Goal: Transaction & Acquisition: Purchase product/service

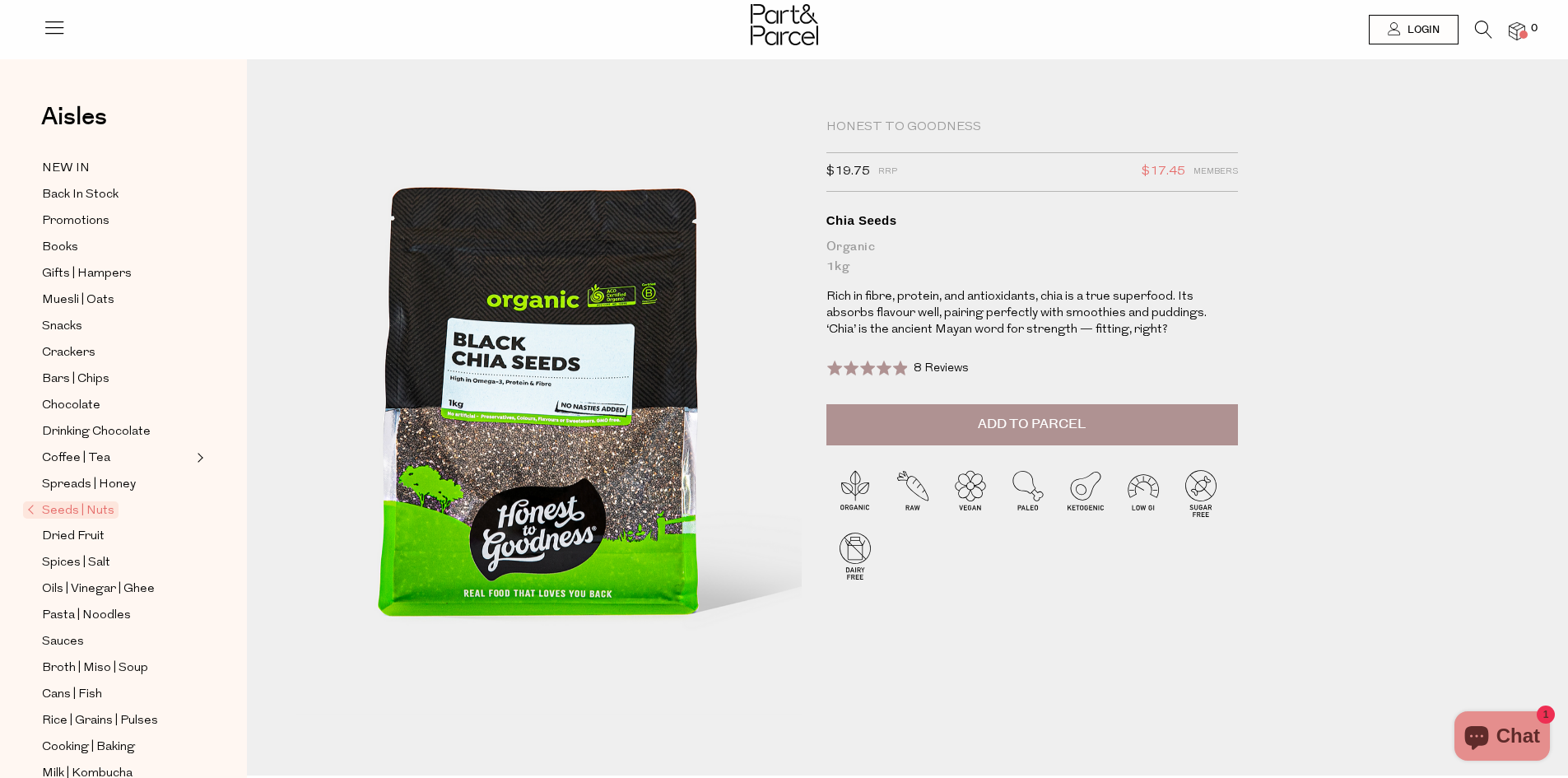
click at [955, 420] on button "Add to Parcel" at bounding box center [1031, 425] width 412 height 41
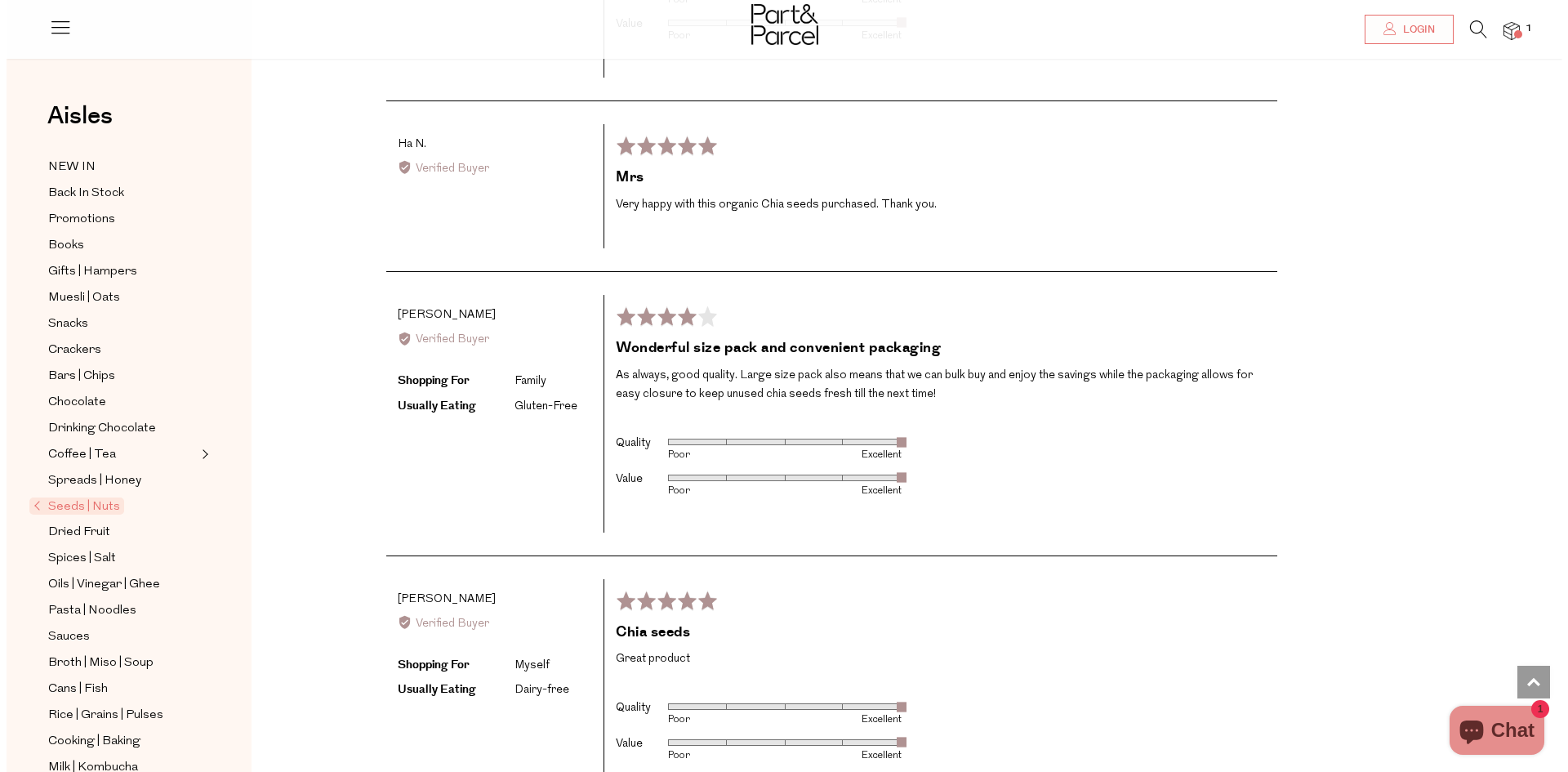
scroll to position [2858, 0]
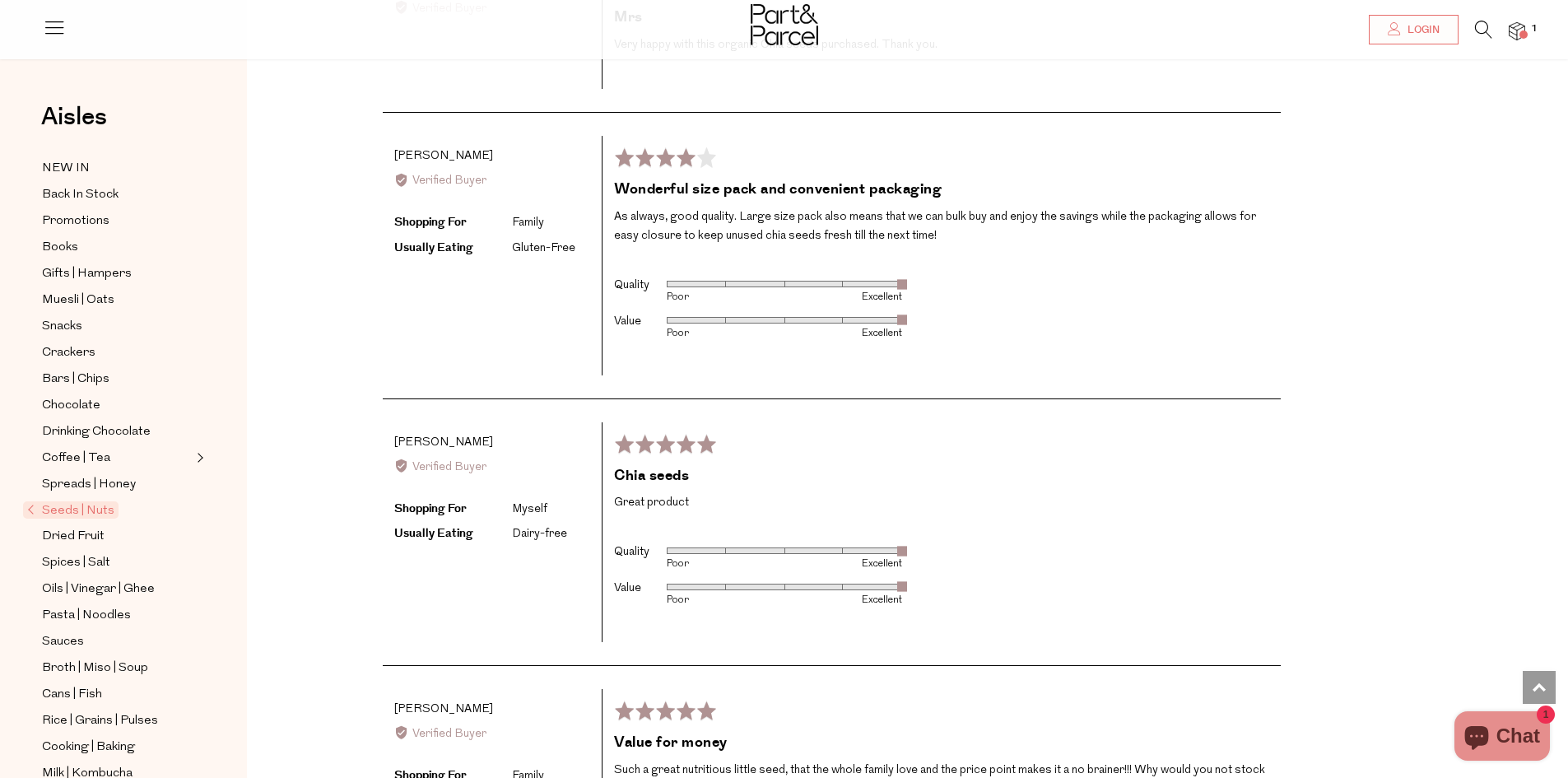
click at [1525, 34] on span at bounding box center [1523, 34] width 8 height 8
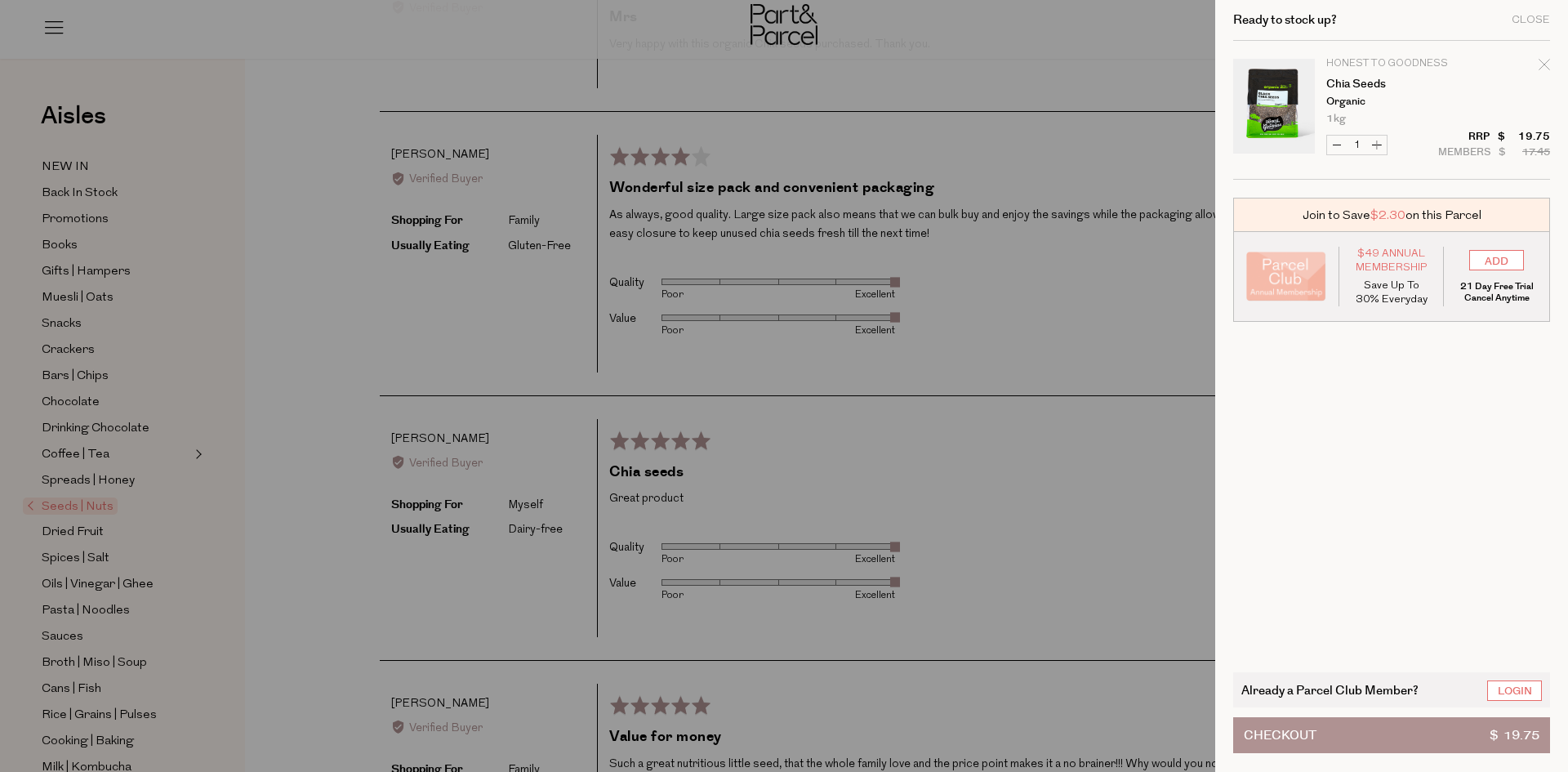
click at [1272, 731] on span "Checkout" at bounding box center [1280, 735] width 73 height 35
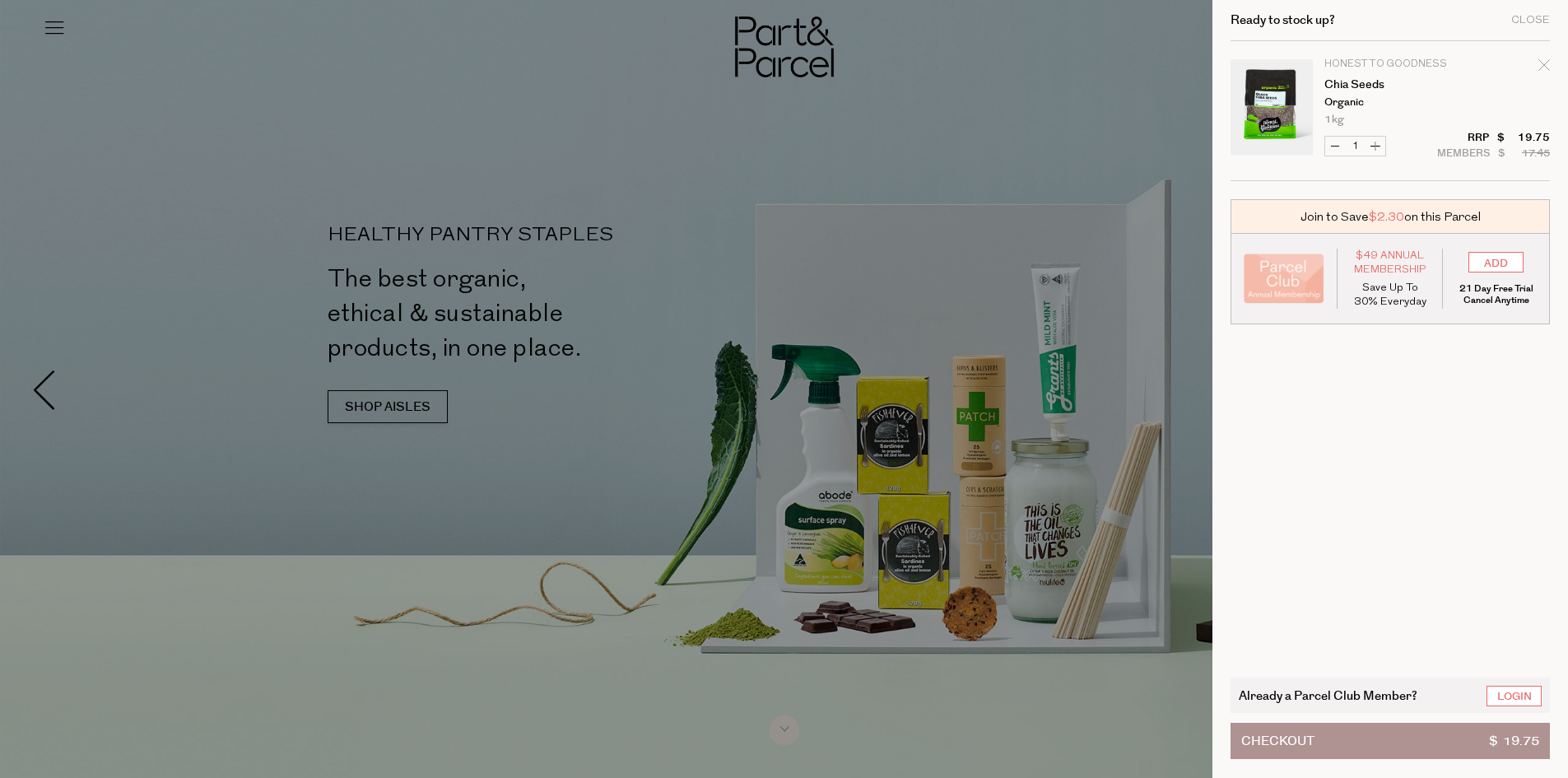
click at [1385, 149] on button "Increase Chia Seeds" at bounding box center [1375, 146] width 20 height 19
type input "2"
click at [1388, 149] on form "Image Product Total Qty Honest to Goodness Chia Seeds Organic 1kg Only 11 Avail…" at bounding box center [1389, 111] width 319 height 140
click at [1389, 142] on form "Image Product Total Qty Honest to Goodness Chia Seeds Organic 1kg Only 11 Avail…" at bounding box center [1389, 111] width 319 height 140
drag, startPoint x: 1389, startPoint y: 142, endPoint x: 1440, endPoint y: 136, distance: 51.4
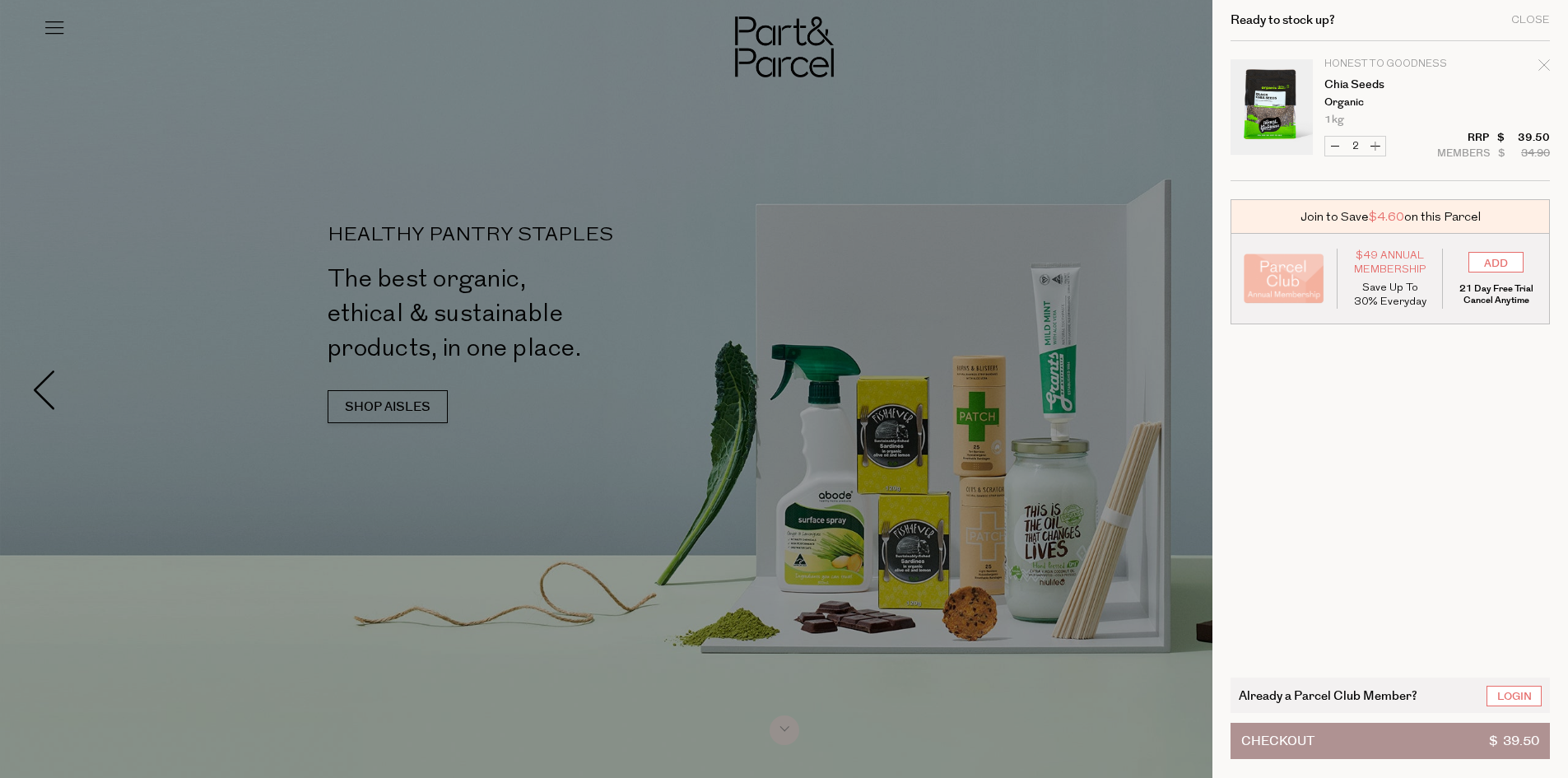
click at [1447, 154] on tr "Honest to Goodness Chia Seeds Organic 1kg Only 11 Available Decrease Chia Seeds…" at bounding box center [1389, 120] width 319 height 122
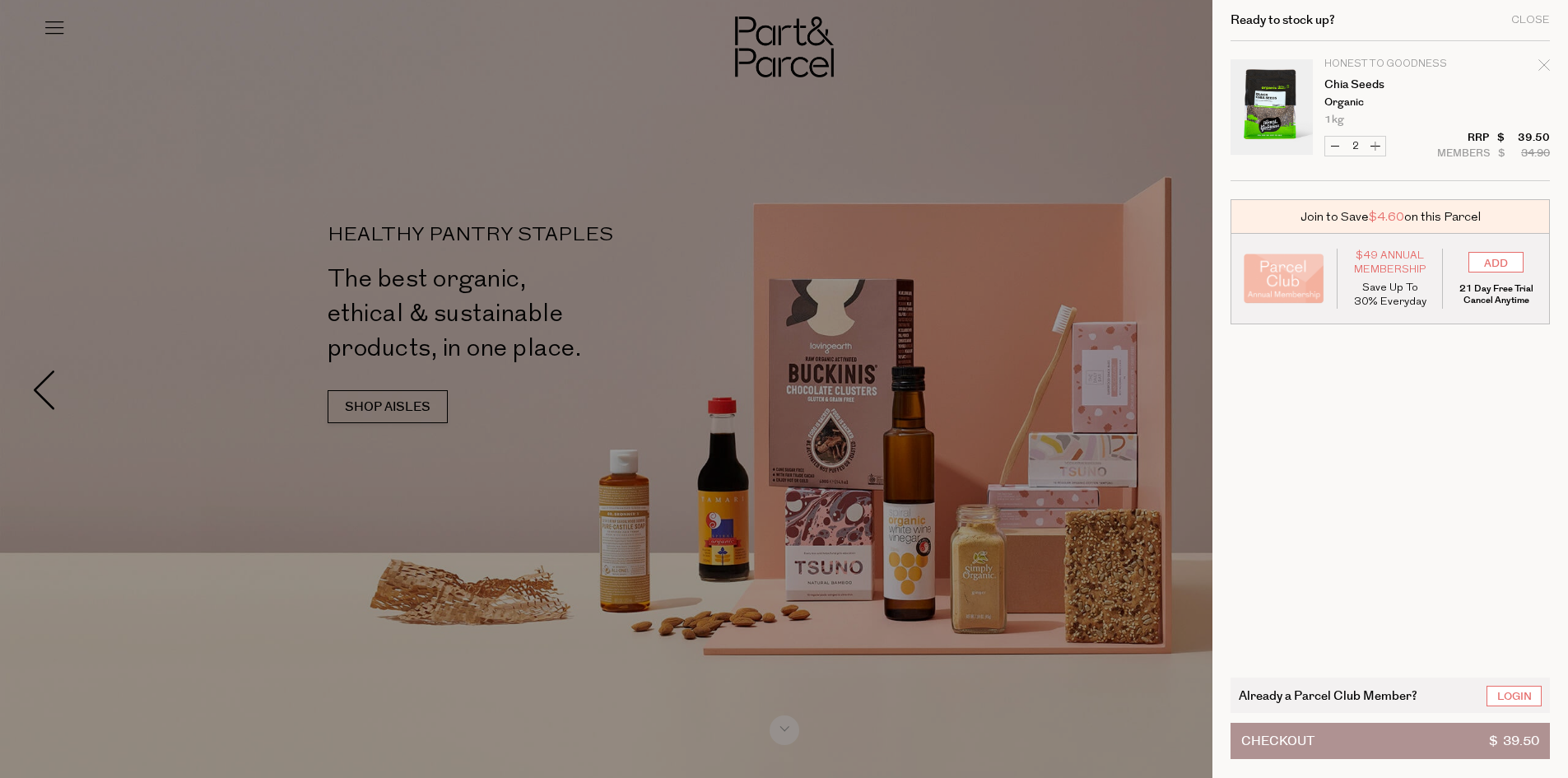
click at [1441, 75] on td "Honest to Goodness Chia Seeds Organic 1kg Only 11 Available" at bounding box center [1436, 92] width 225 height 66
click at [1385, 139] on button "Increase Chia Seeds" at bounding box center [1375, 146] width 20 height 19
type input "3"
click at [1386, 139] on form "Image Product Total Qty Honest to Goodness Chia Seeds Organic 1kg Only 11 Avail…" at bounding box center [1389, 111] width 319 height 140
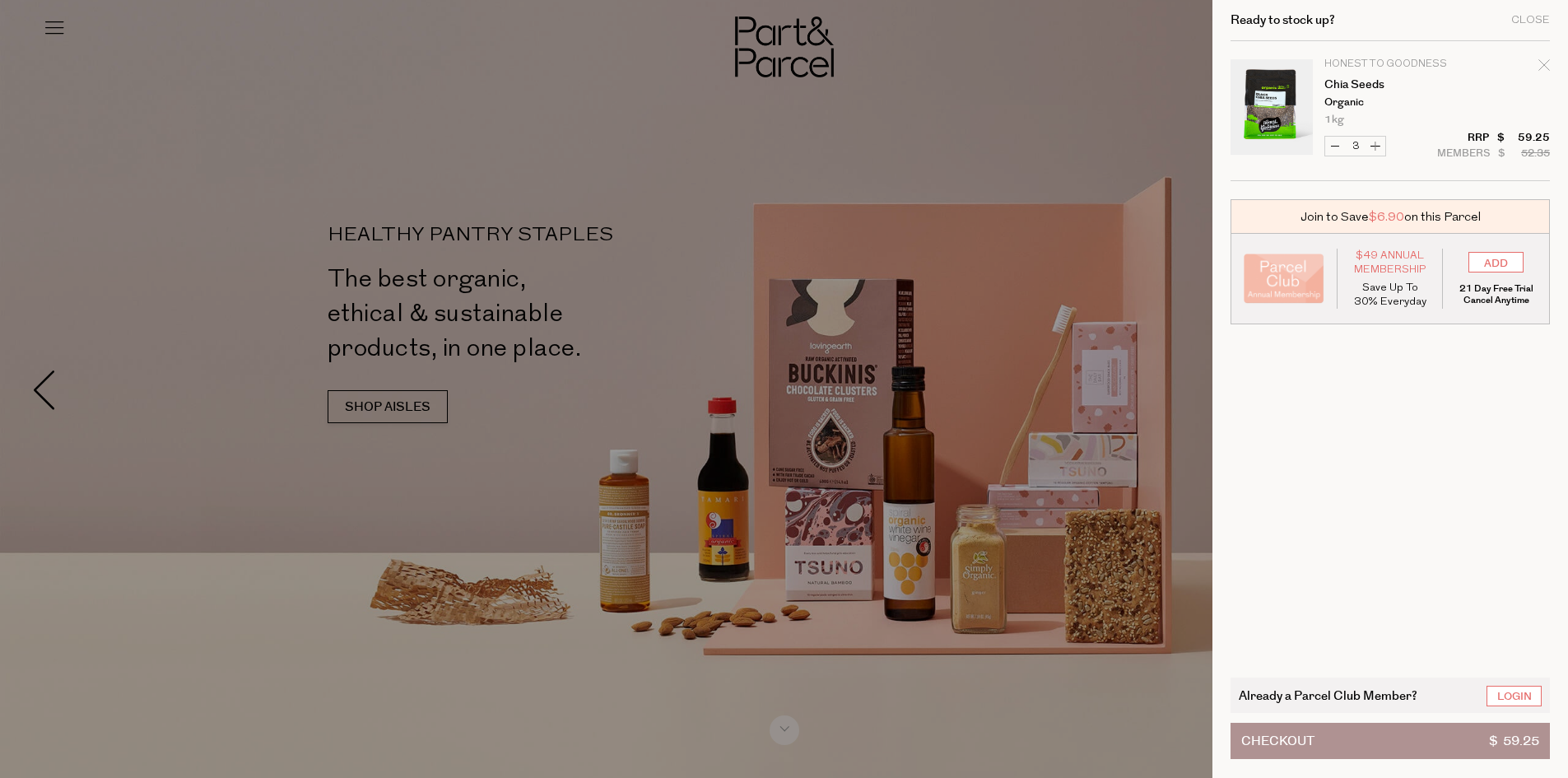
click at [1385, 147] on button "Increase Chia Seeds" at bounding box center [1375, 146] width 20 height 19
type input "4"
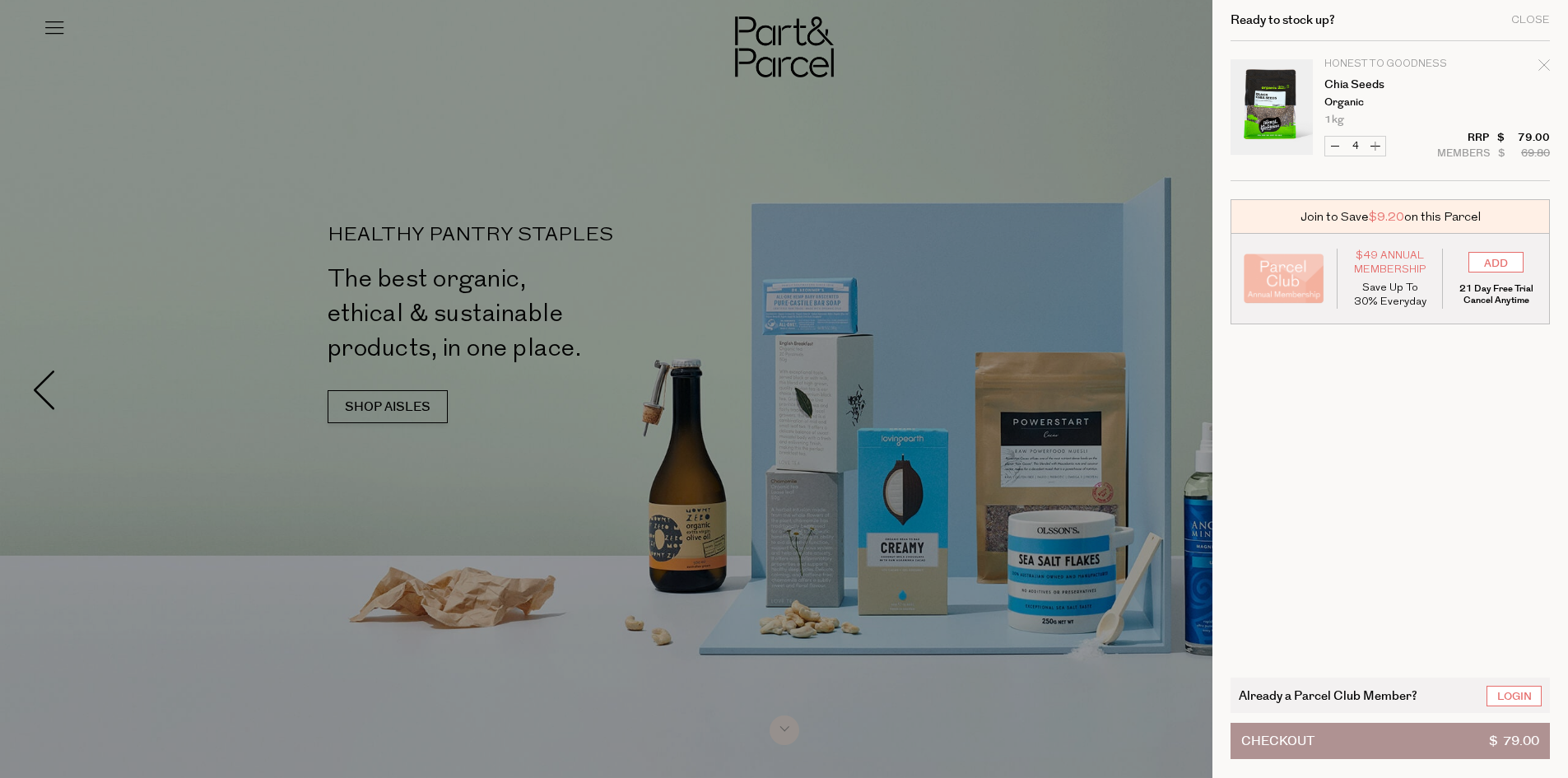
click at [1399, 734] on button "Checkout $ 79.00" at bounding box center [1389, 740] width 319 height 36
click at [1549, 72] on div "Remove Chia Seeds" at bounding box center [1544, 68] width 11 height 23
type input "Add Membership"
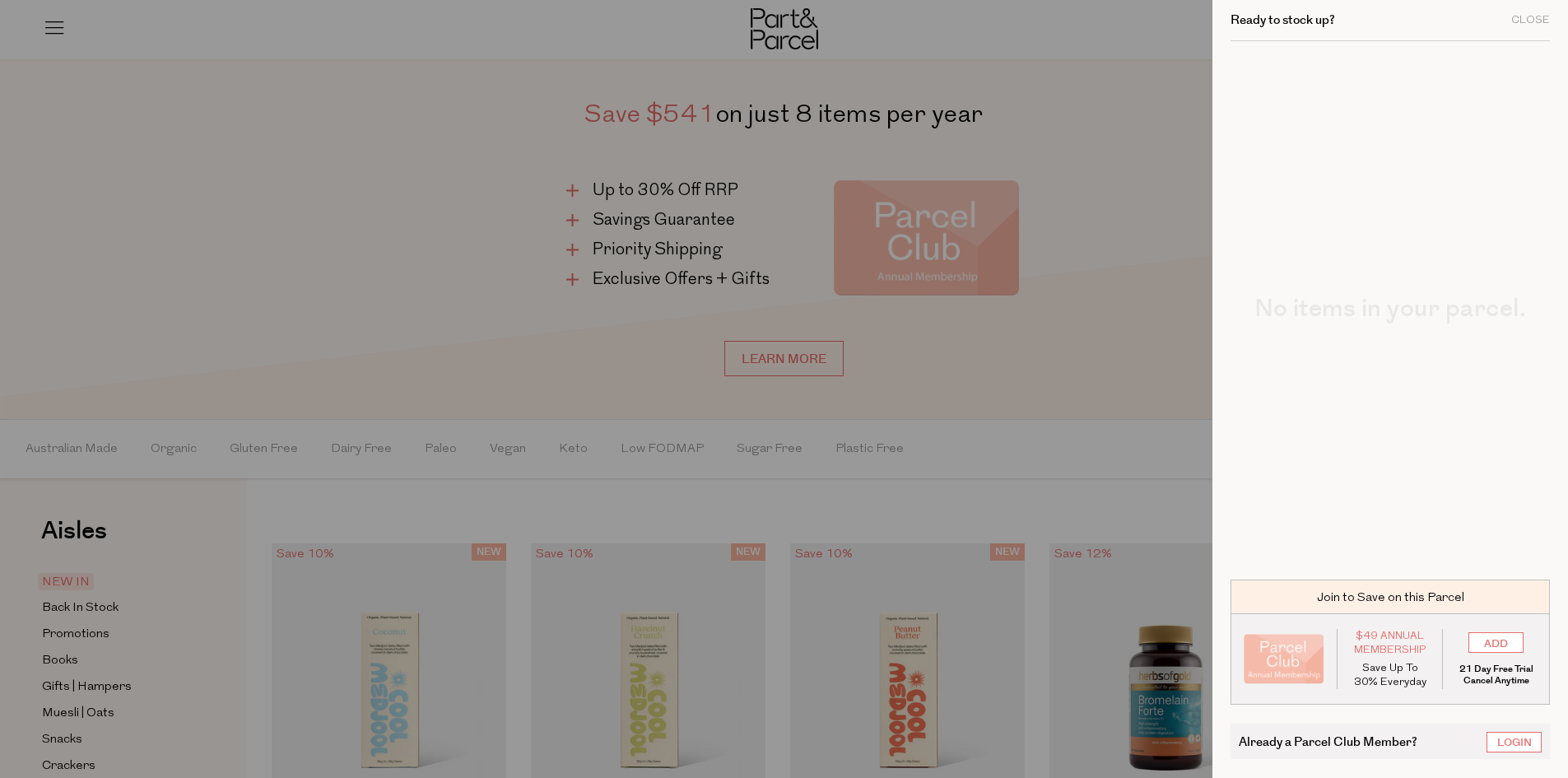
scroll to position [1070, 0]
click at [1549, 18] on div "Close" at bounding box center [1529, 20] width 39 height 10
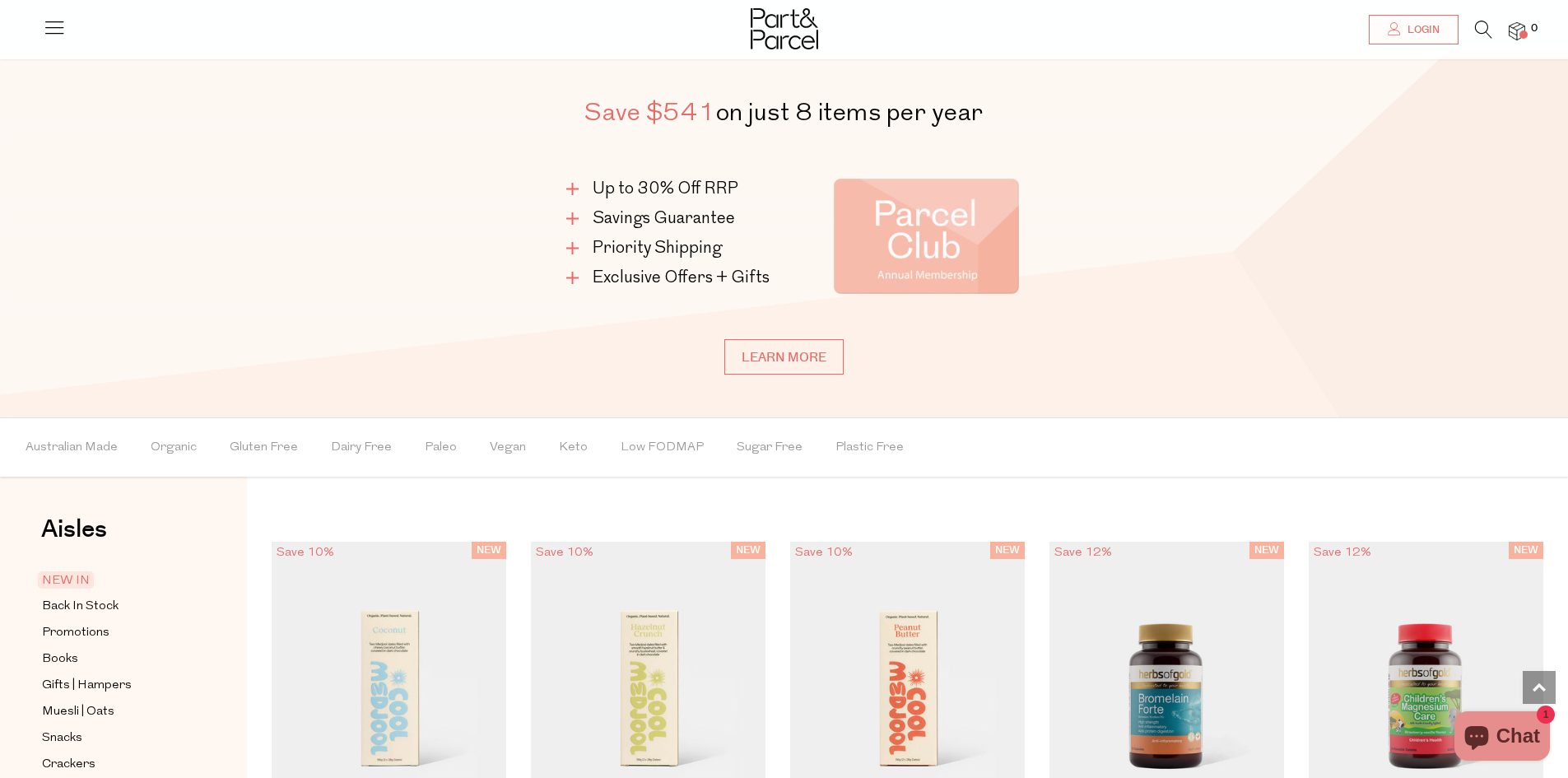
click at [784, 335] on div "Save $541 on just 8 items per year Up to 30% Off RRP Savings Guarantee Priority…" at bounding box center [784, 234] width 592 height 283
click at [784, 344] on link "Learn more" at bounding box center [784, 357] width 120 height 36
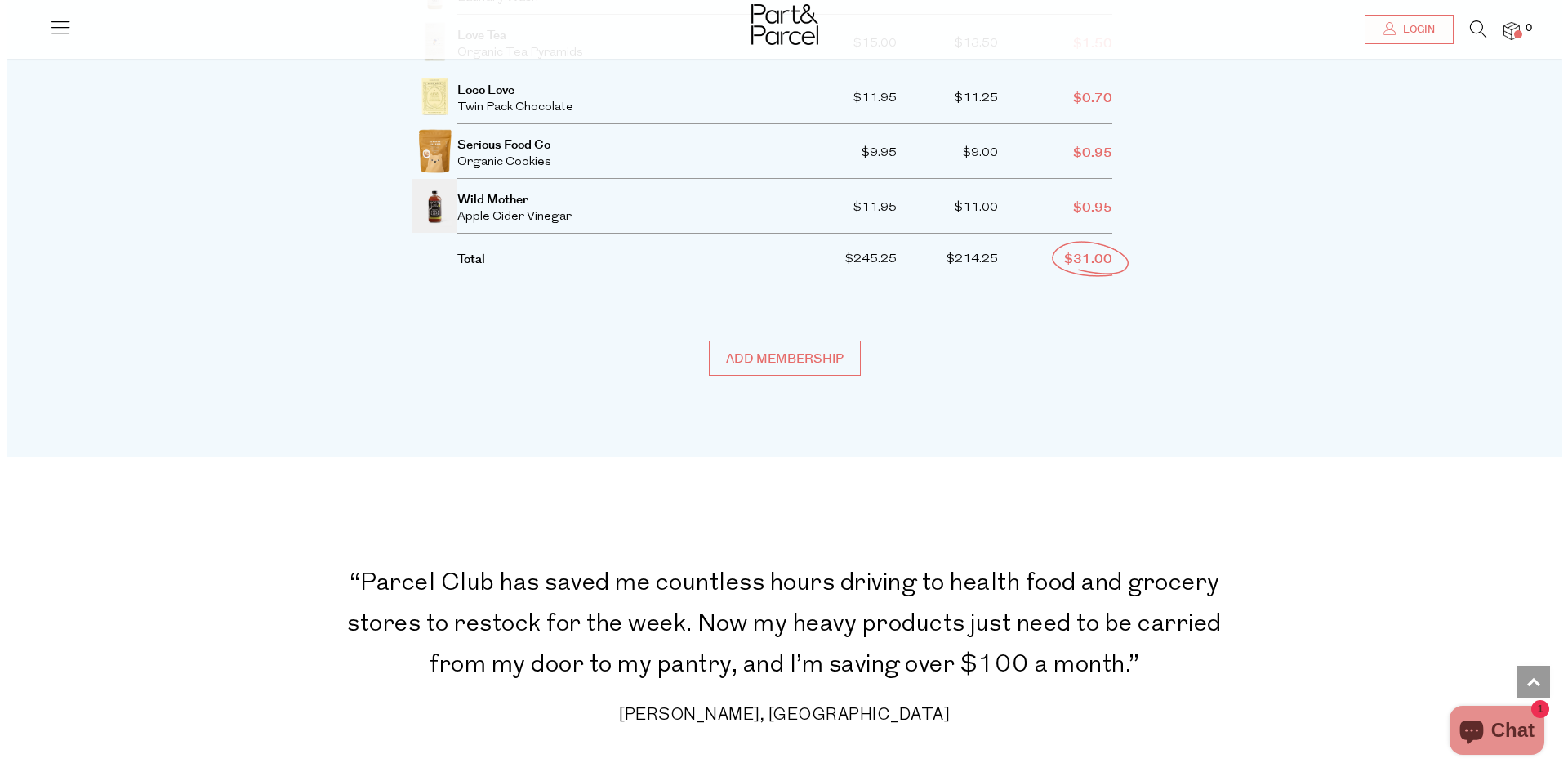
scroll to position [3675, 0]
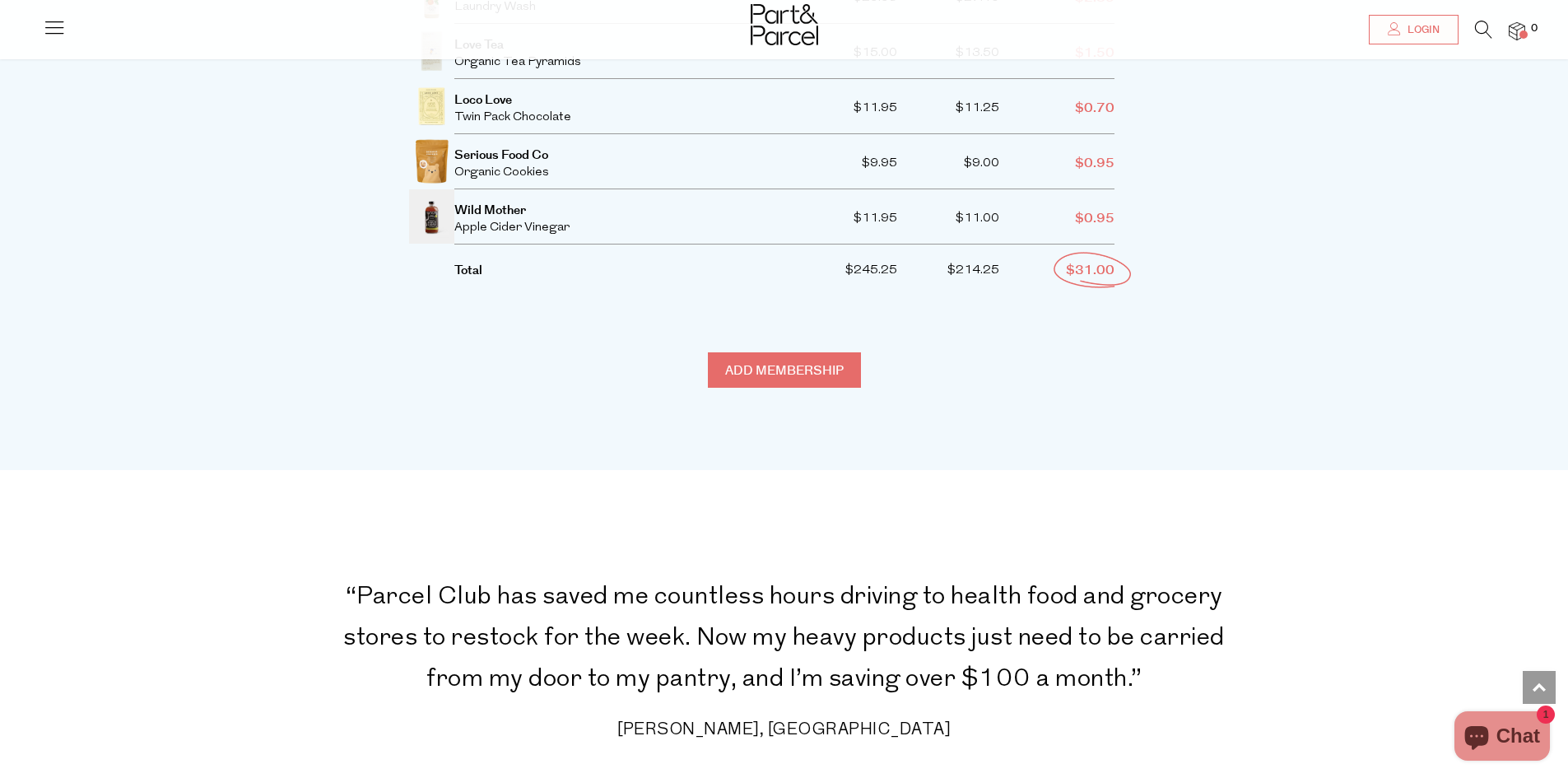
click at [792, 352] on input "Add membership" at bounding box center [784, 370] width 154 height 36
type input "ADDED"
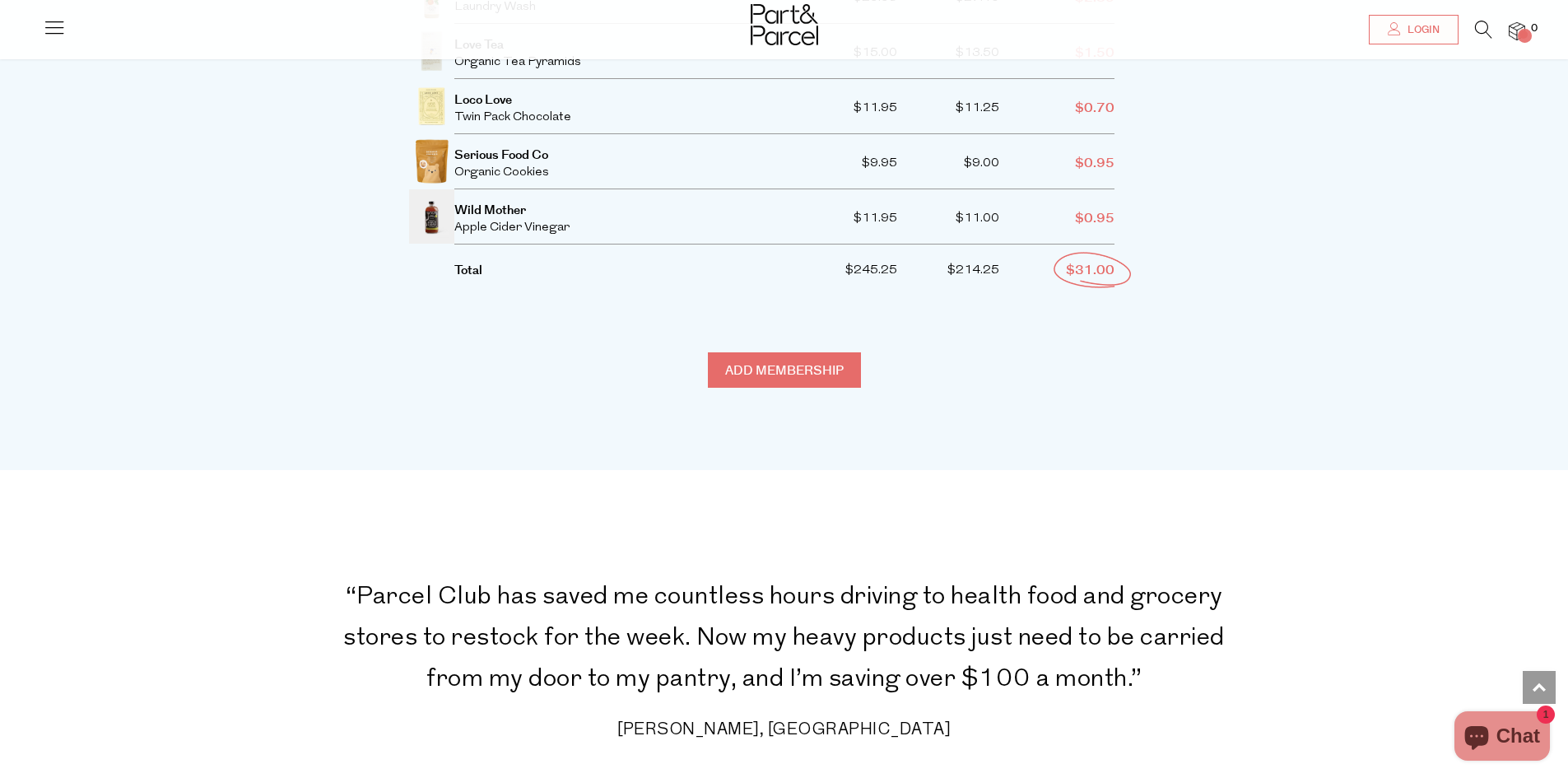
type input "ADDED"
click at [1520, 37] on span at bounding box center [1523, 34] width 8 height 8
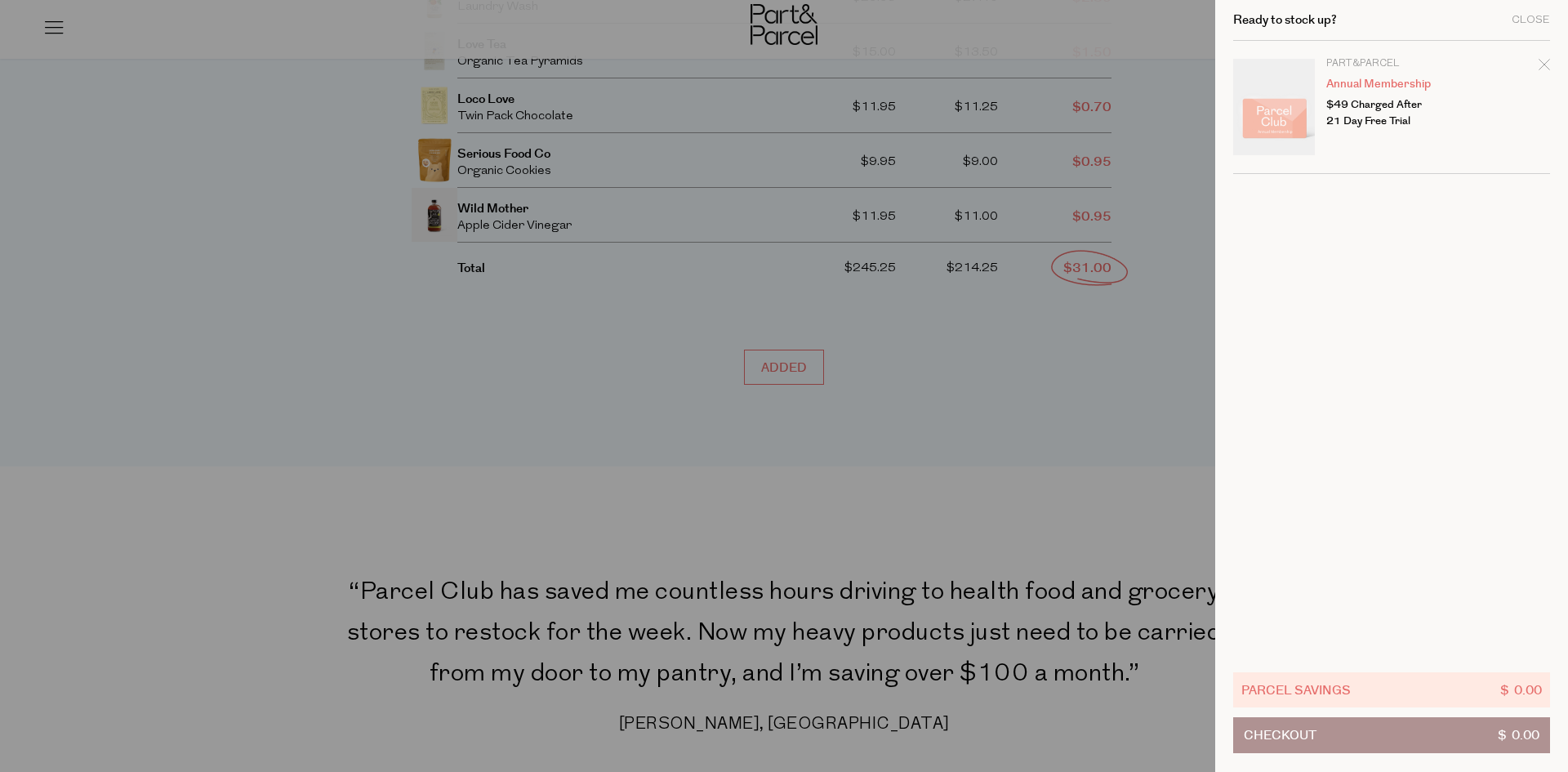
click at [1361, 113] on p "$49 Charged After 21 Day Free Trial" at bounding box center [1389, 112] width 126 height 33
click at [1356, 79] on link "Annual Membership" at bounding box center [1389, 84] width 126 height 11
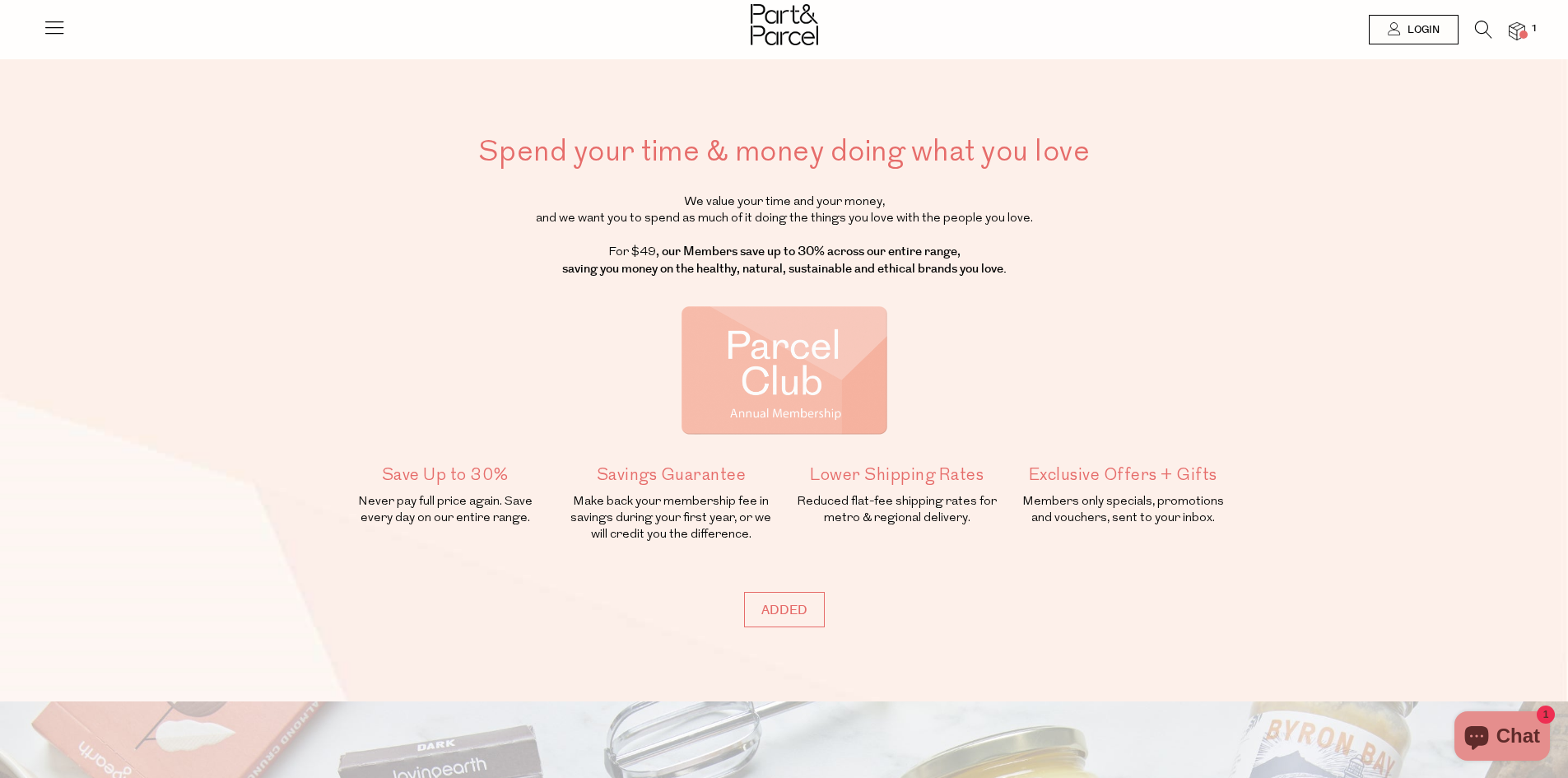
click at [1528, 26] on span "1" at bounding box center [1534, 29] width 15 height 15
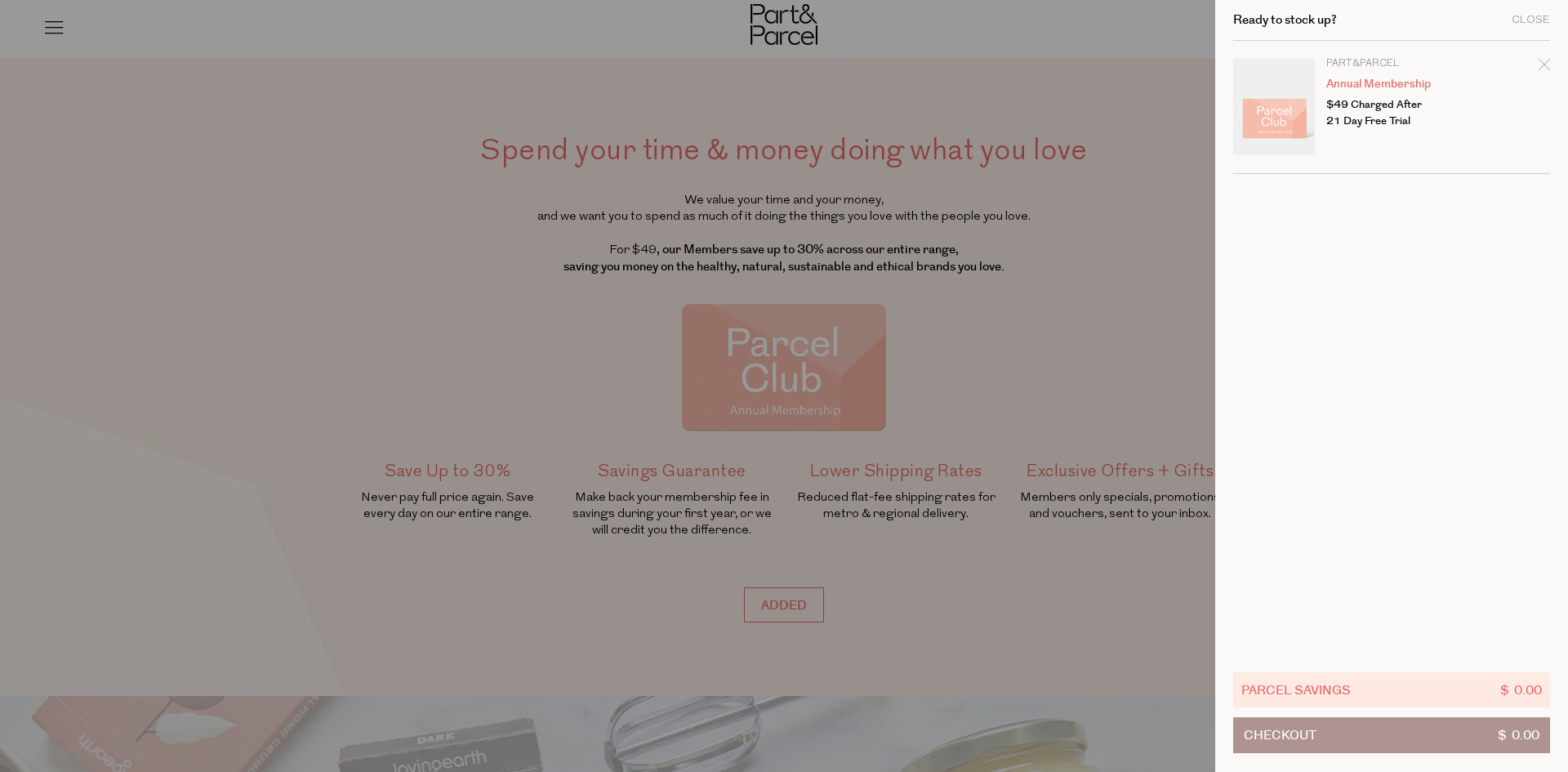
click at [1376, 95] on td "Part&Parcel Annual Membership $49 Charged After 21 Day Free Trial" at bounding box center [1437, 97] width 223 height 77
click at [1544, 62] on icon "Remove Annual Membership" at bounding box center [1544, 64] width 11 height 11
type input "Add Membership"
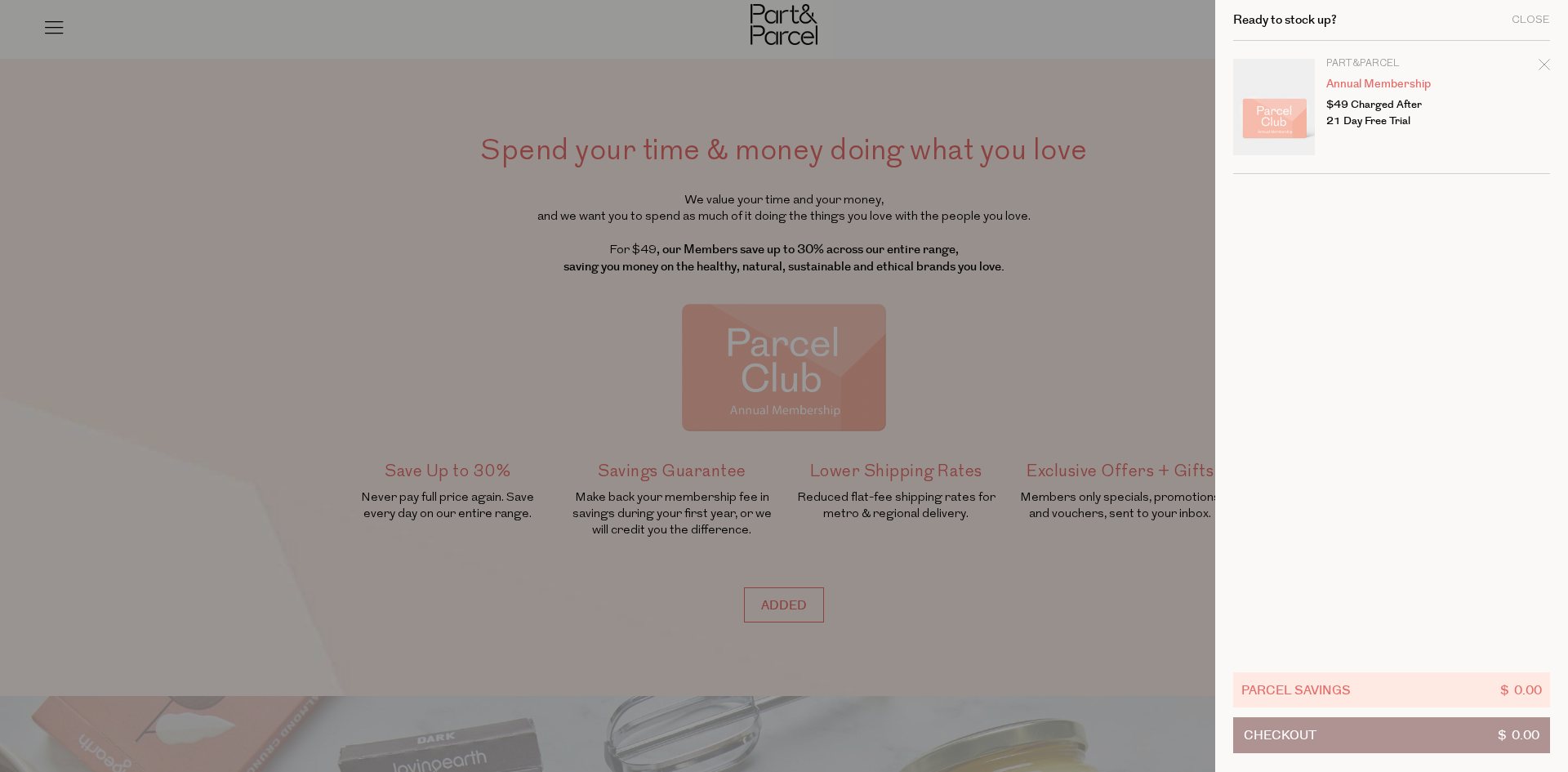
type input "Add Membership"
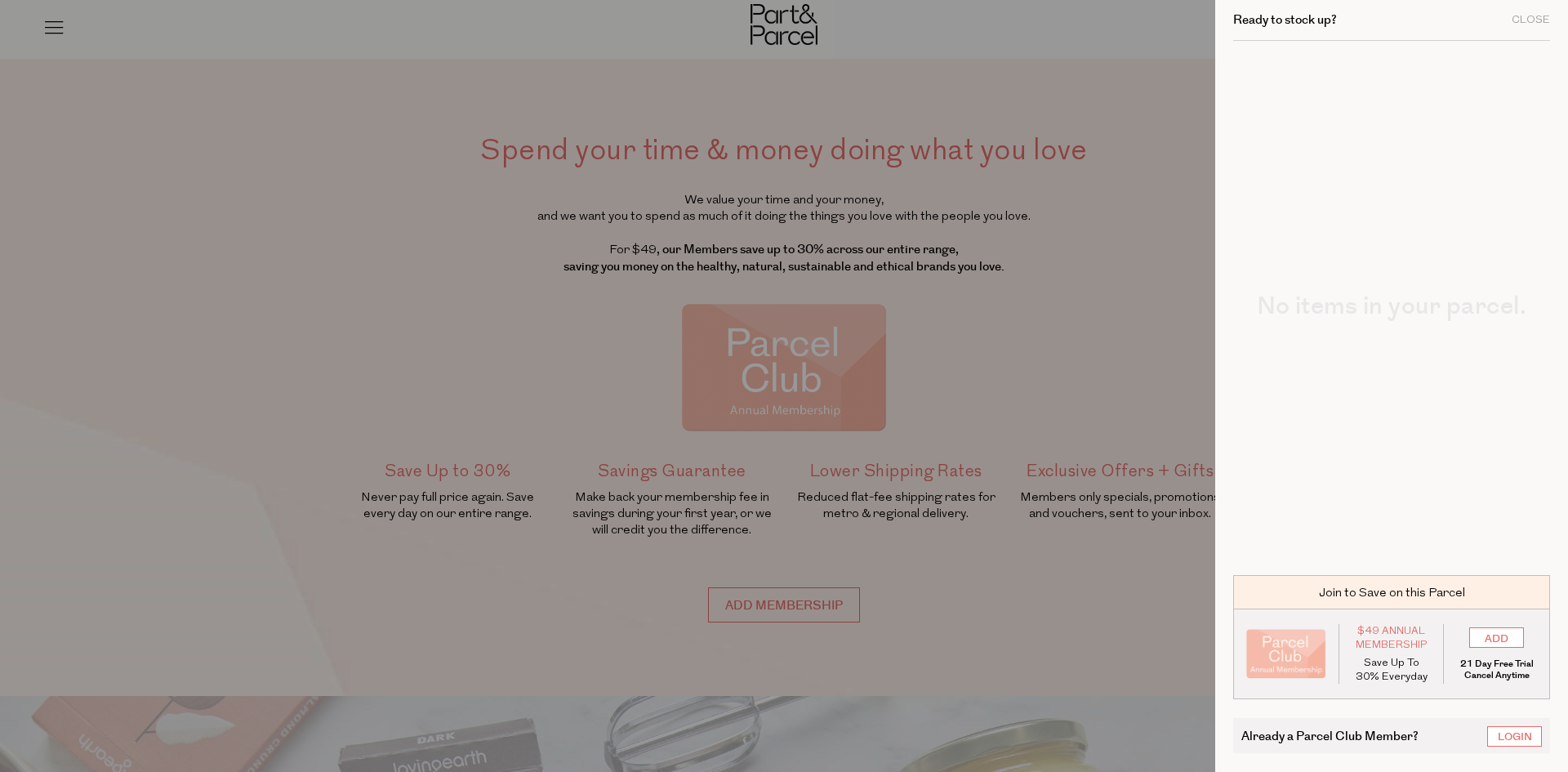
click at [1014, 260] on div at bounding box center [784, 386] width 1568 height 772
